Goal: Information Seeking & Learning: Check status

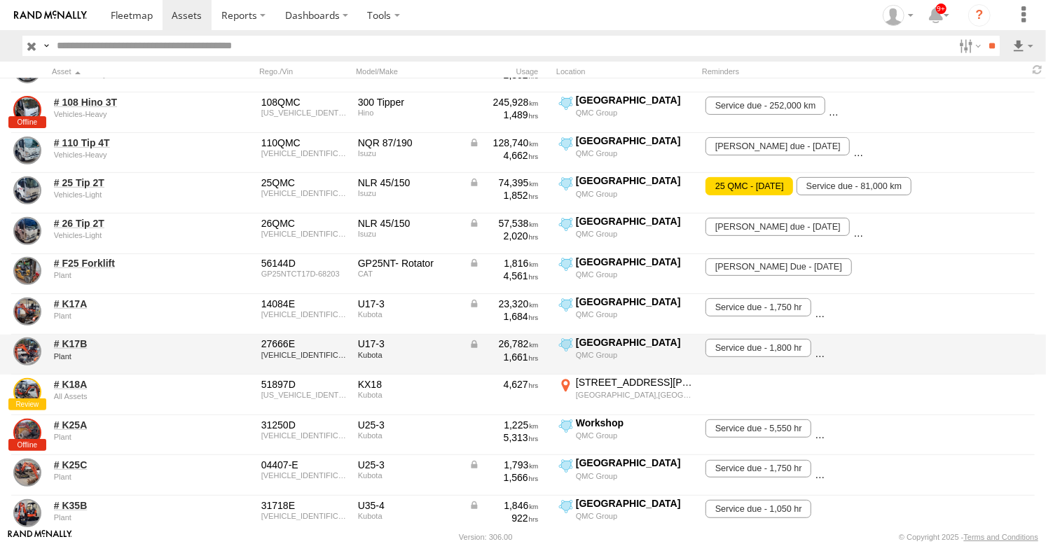
scroll to position [311, 0]
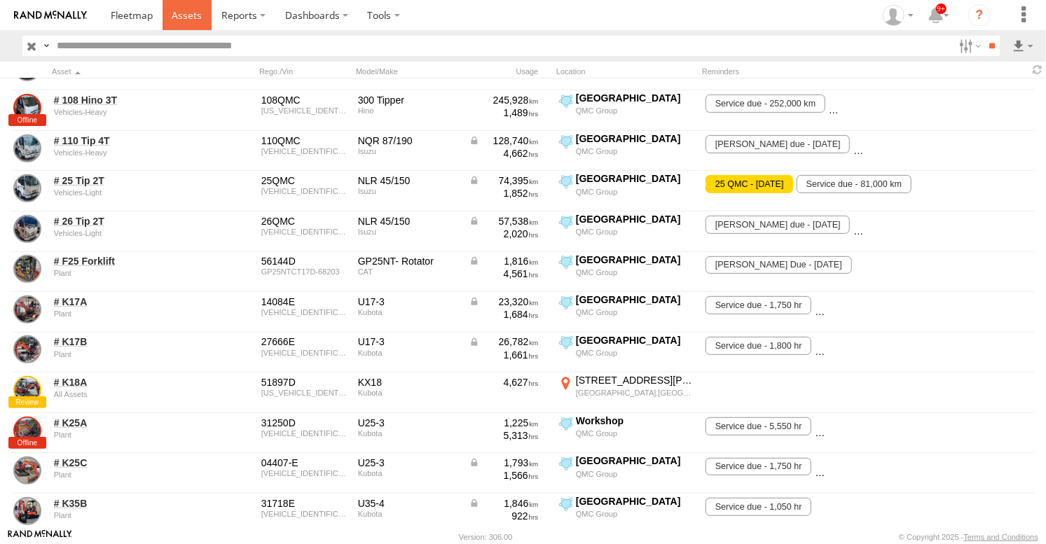
click at [189, 12] on span at bounding box center [187, 14] width 30 height 13
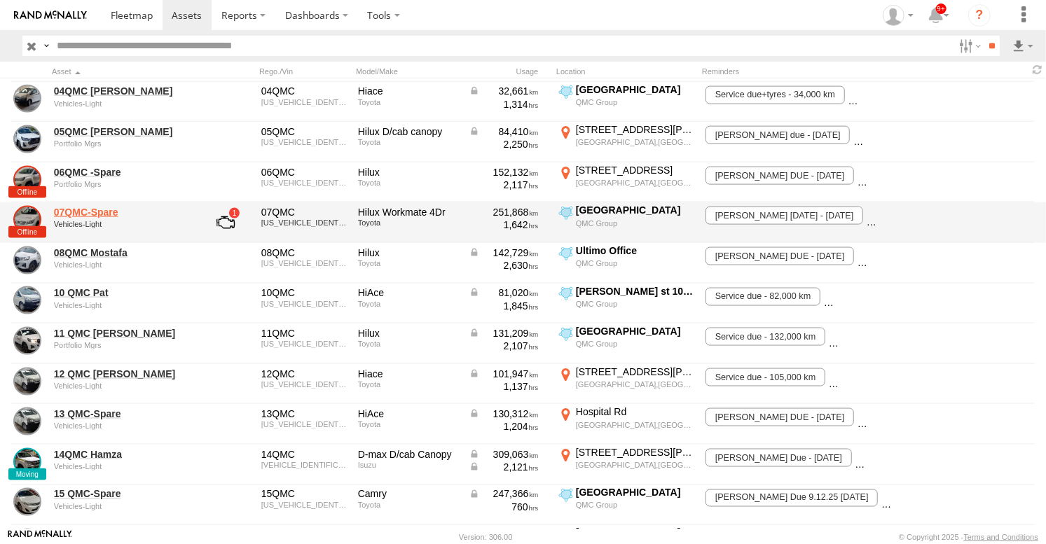
scroll to position [1245, 0]
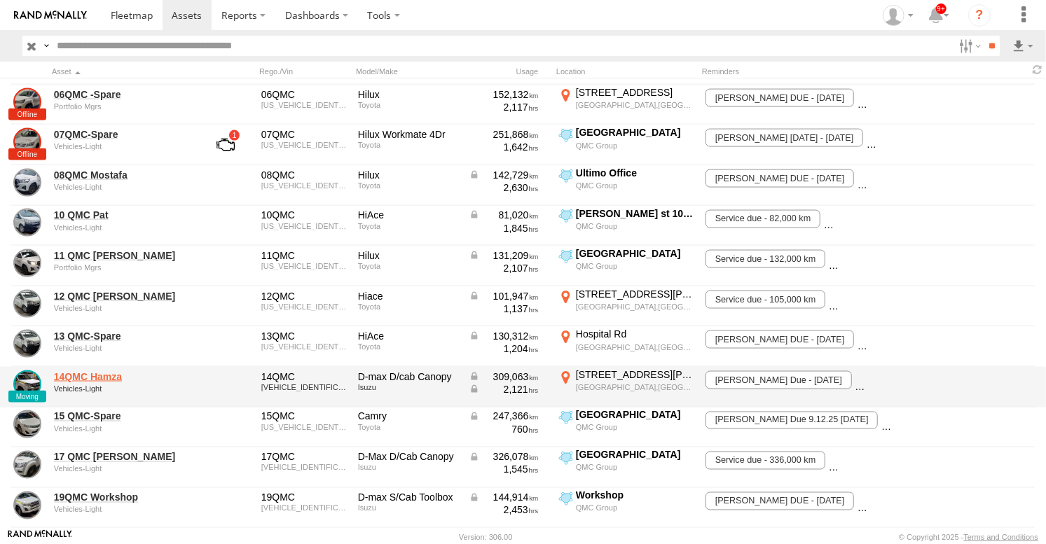
click at [109, 376] on link "14QMC Hamza" at bounding box center [122, 377] width 136 height 13
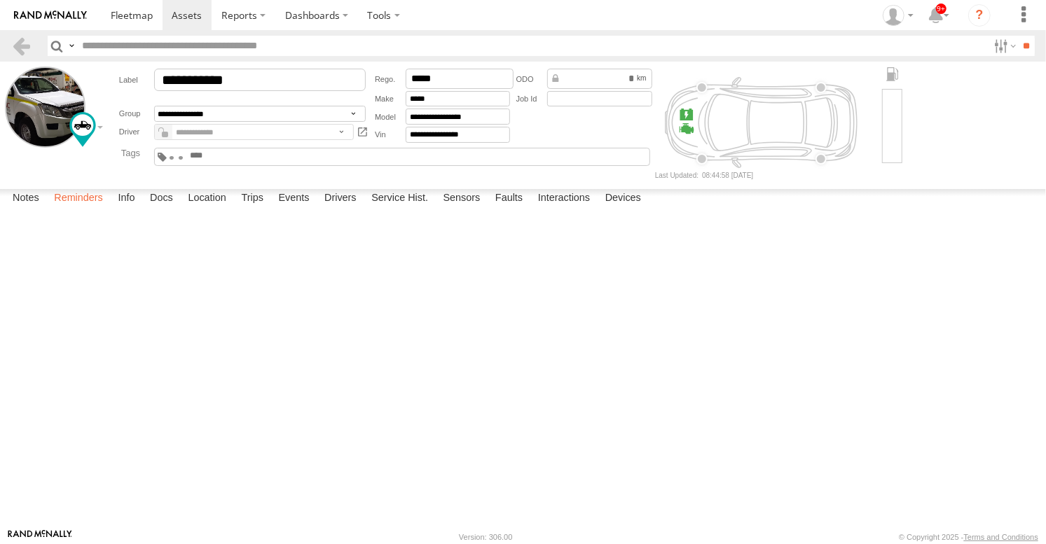
click at [82, 209] on label "Reminders" at bounding box center [78, 199] width 63 height 20
click at [189, 20] on span at bounding box center [187, 14] width 30 height 13
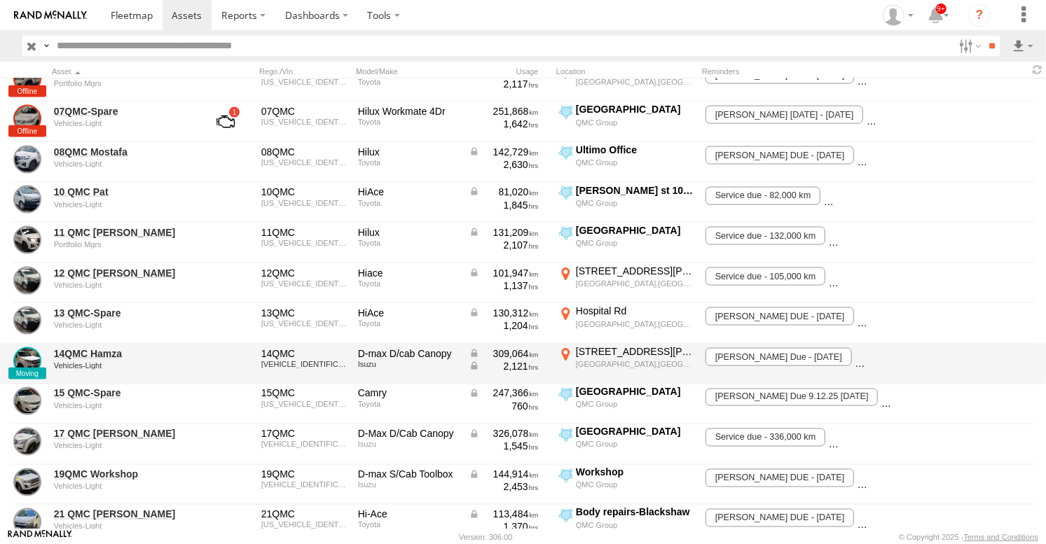
scroll to position [1294, 0]
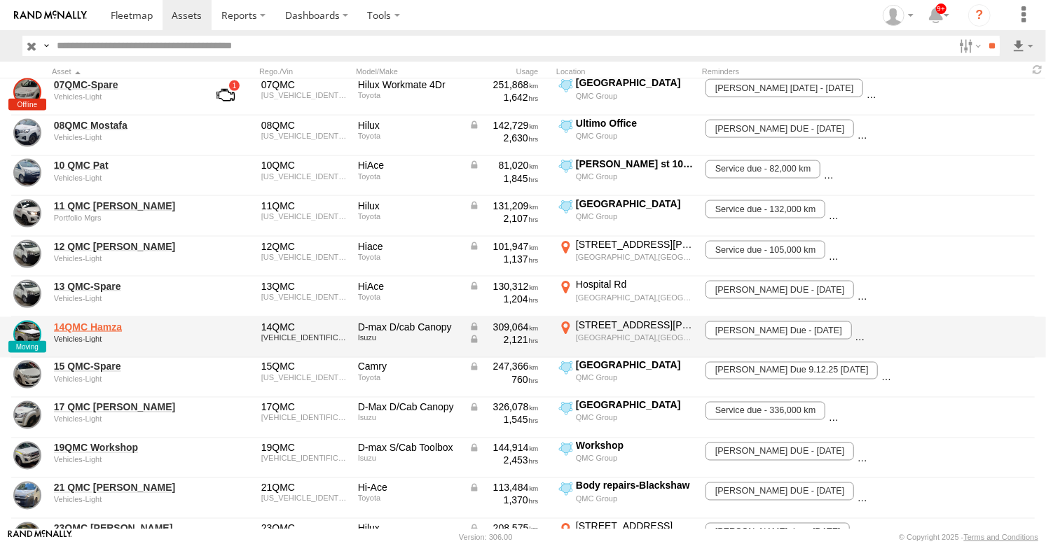
click at [80, 326] on link "14QMC Hamza" at bounding box center [122, 327] width 136 height 13
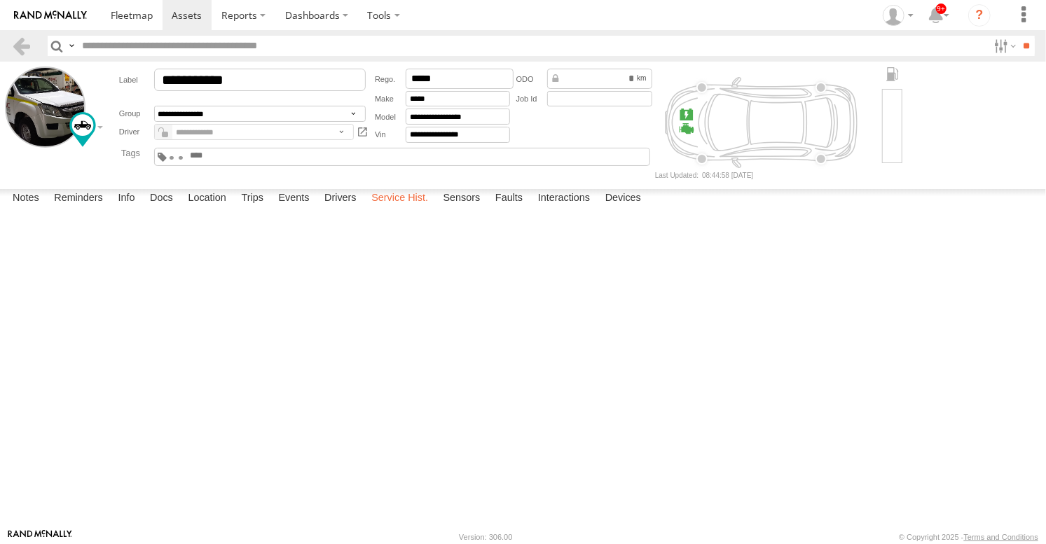
click at [385, 209] on label "Service Hist." at bounding box center [399, 199] width 71 height 20
click at [177, 11] on span at bounding box center [187, 14] width 30 height 13
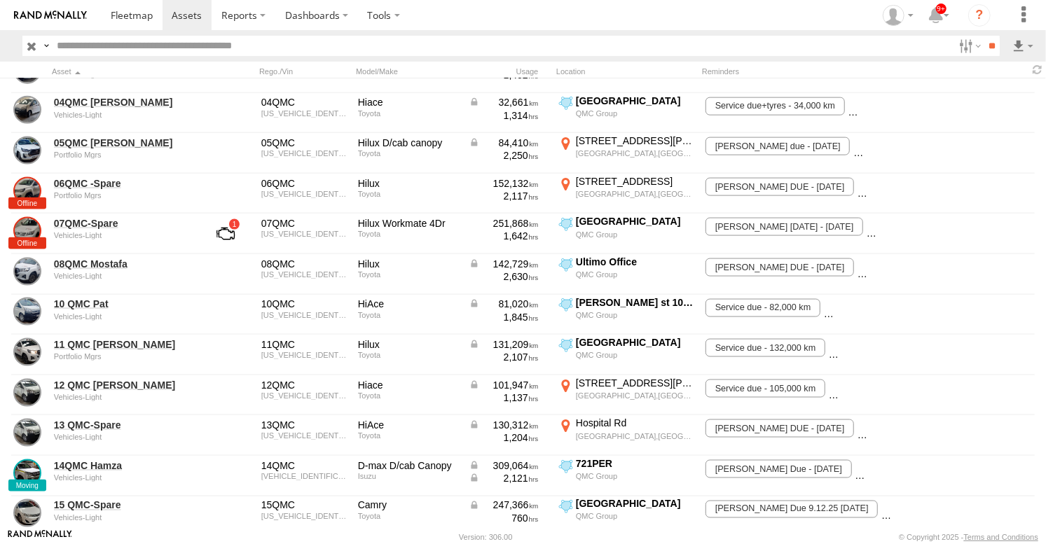
scroll to position [1245, 0]
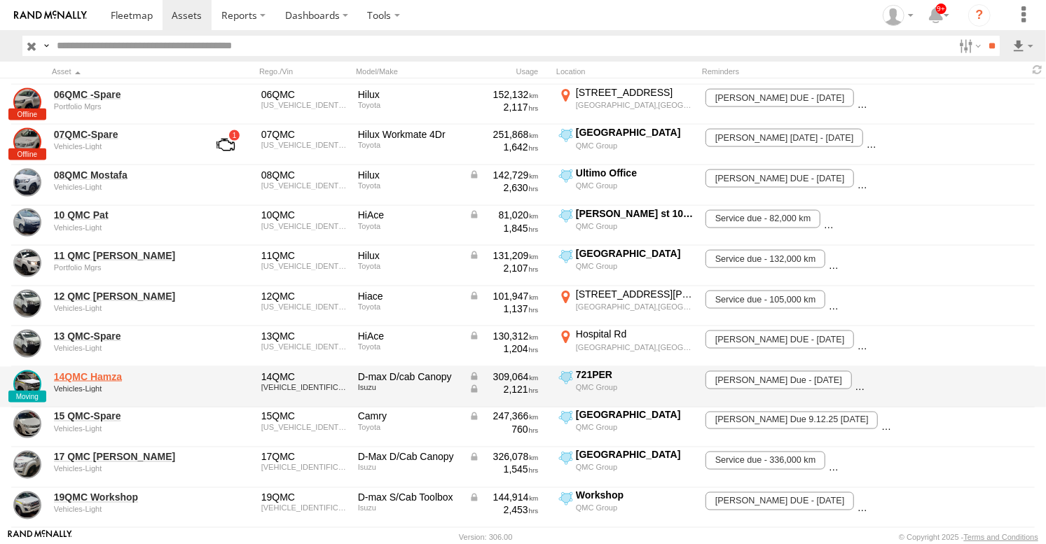
click at [96, 378] on link "14QMC Hamza" at bounding box center [122, 377] width 136 height 13
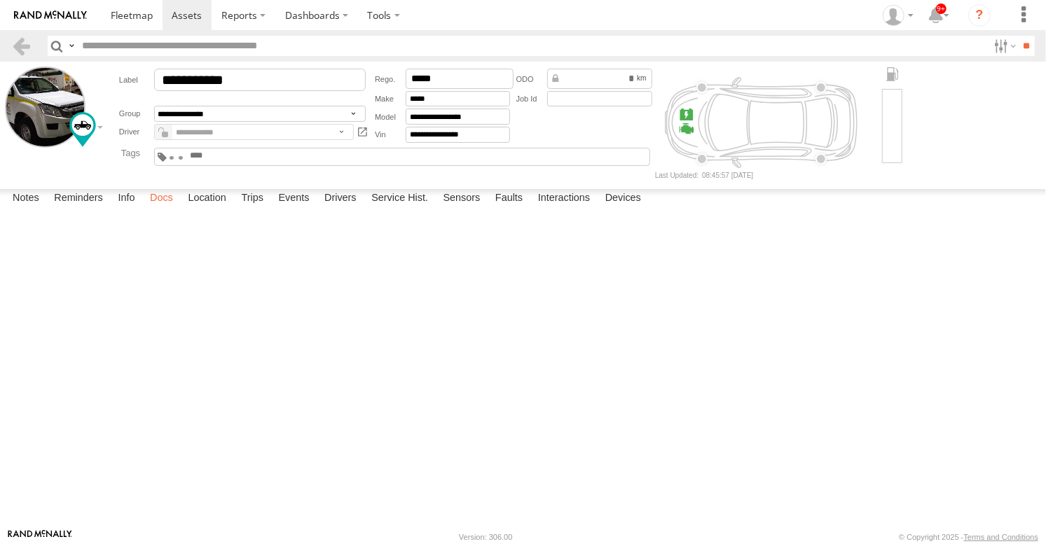
click at [157, 209] on label "Docs" at bounding box center [161, 199] width 37 height 20
click at [0, 0] on link at bounding box center [0, 0] width 0 height 0
